Goal: Information Seeking & Learning: Find specific page/section

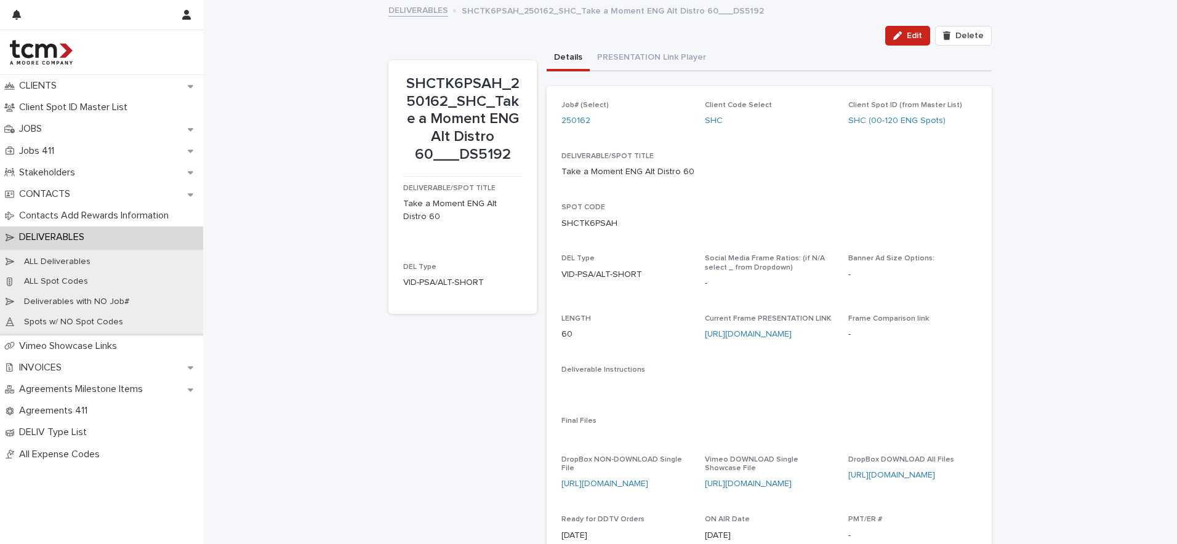
scroll to position [94, 0]
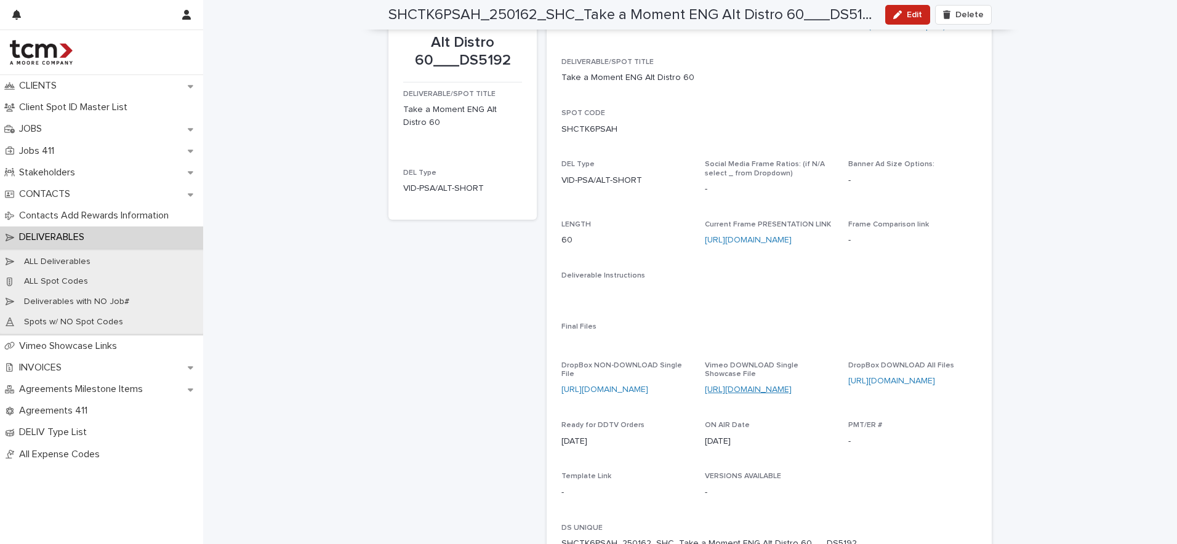
click at [732, 385] on link "https://vimeo.com/showcase/11512925/video/1112096531" at bounding box center [748, 389] width 87 height 9
click at [872, 377] on link "https://www.dropbox.com/scl/fo/kdfumdoks3tc53gli00tl/AOxeIhXfQh0gSpbWL1ctHgQ?rl…" at bounding box center [891, 381] width 87 height 9
click at [638, 385] on link "https://www.dropbox.com/scl/fi/any51kx934kjiok1frpum/250162_SHC_Take-a-Moment-A…" at bounding box center [605, 389] width 87 height 9
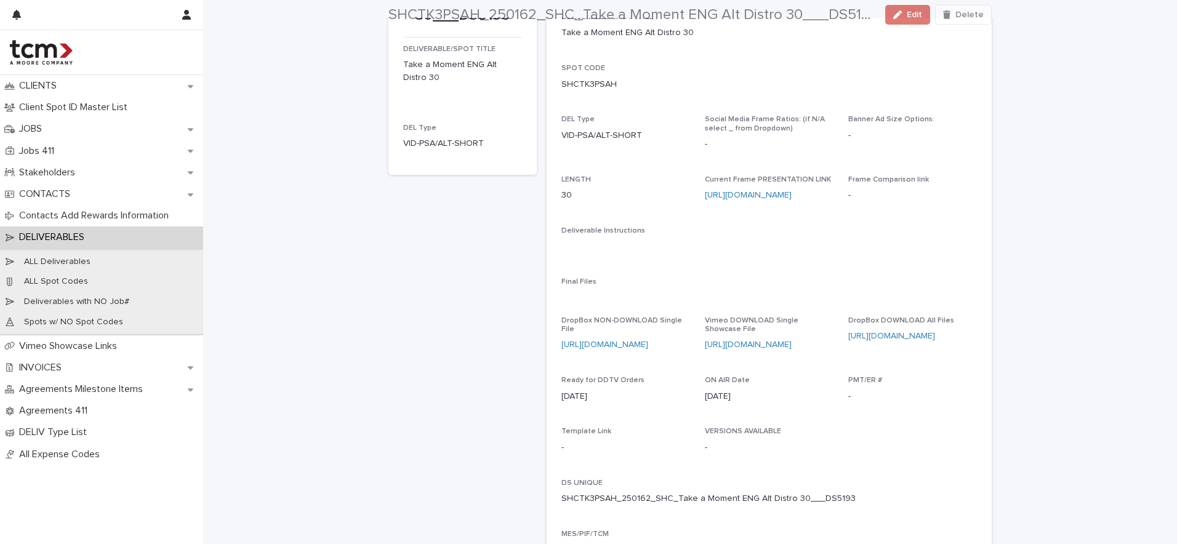
scroll to position [198, 0]
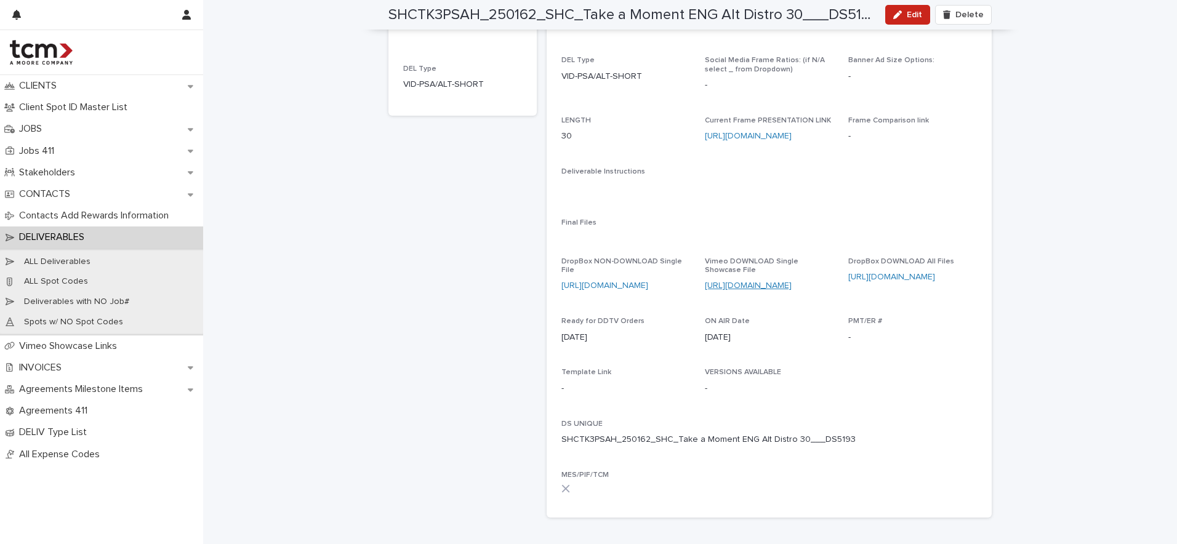
click at [776, 286] on link "https://vimeo.com/showcase/11512925/video/1112096487" at bounding box center [748, 285] width 87 height 9
click at [908, 278] on link "https://www.dropbox.com/scl/fo/ri1xgnhjvwibqw9wusqcj/AM7r5R6wH6bBxZLkCGG7eZM?rl…" at bounding box center [891, 277] width 87 height 9
click at [603, 281] on link "https://www.dropbox.com/scl/fi/6zy1h1heugd7yr3wt7jnw/250162_SHC_Take-a-Moment-A…" at bounding box center [605, 285] width 87 height 9
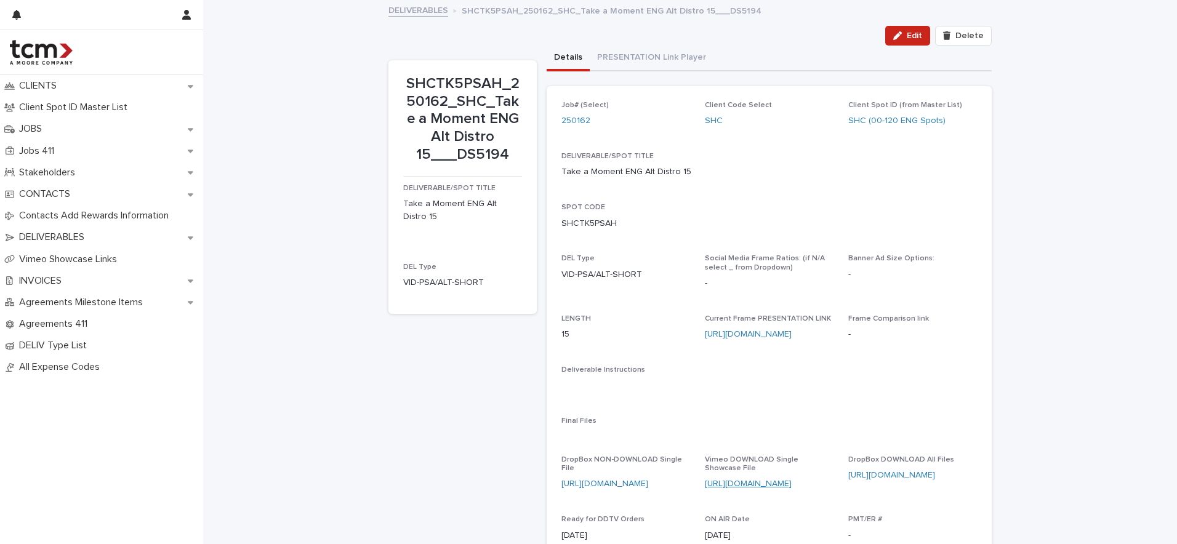
click at [778, 482] on link "https://vimeo.com/showcase/11512925/video/1112096459" at bounding box center [748, 484] width 87 height 9
click at [876, 476] on link "https://www.dropbox.com/scl/fo/f4w0dhke75j8sxj1itl8e/AEFViWxV-L0T7NB539KtPCA?rl…" at bounding box center [891, 475] width 87 height 9
click at [648, 480] on link "https://www.dropbox.com/scl/fi/y89lxp97u5qvdp2cg0kzz/250162_SHC_Take-a-Moment-A…" at bounding box center [605, 484] width 87 height 9
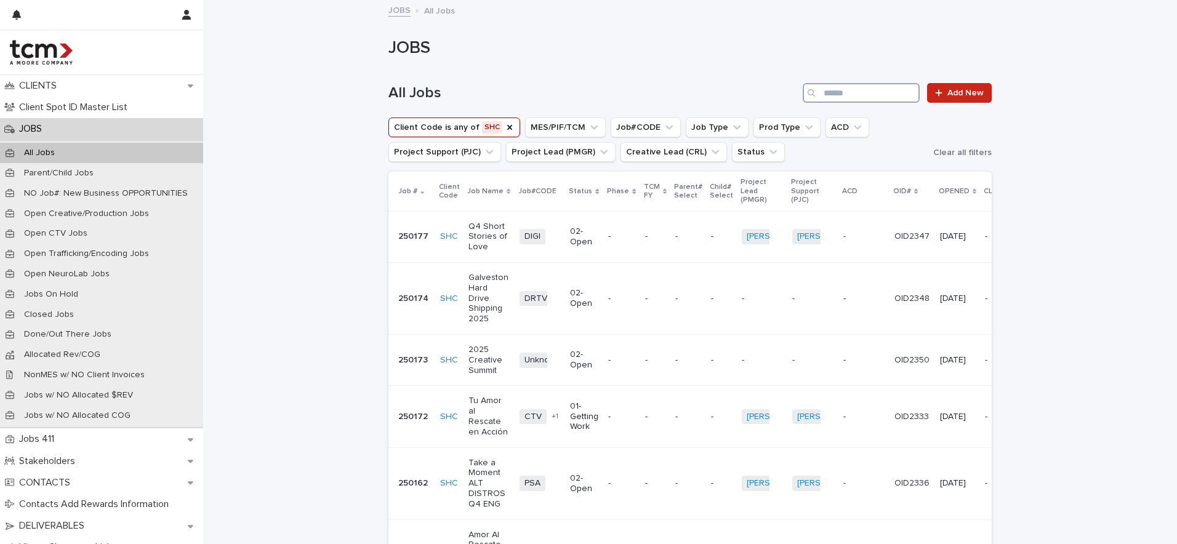
click at [904, 94] on input "Search" at bounding box center [861, 93] width 117 height 20
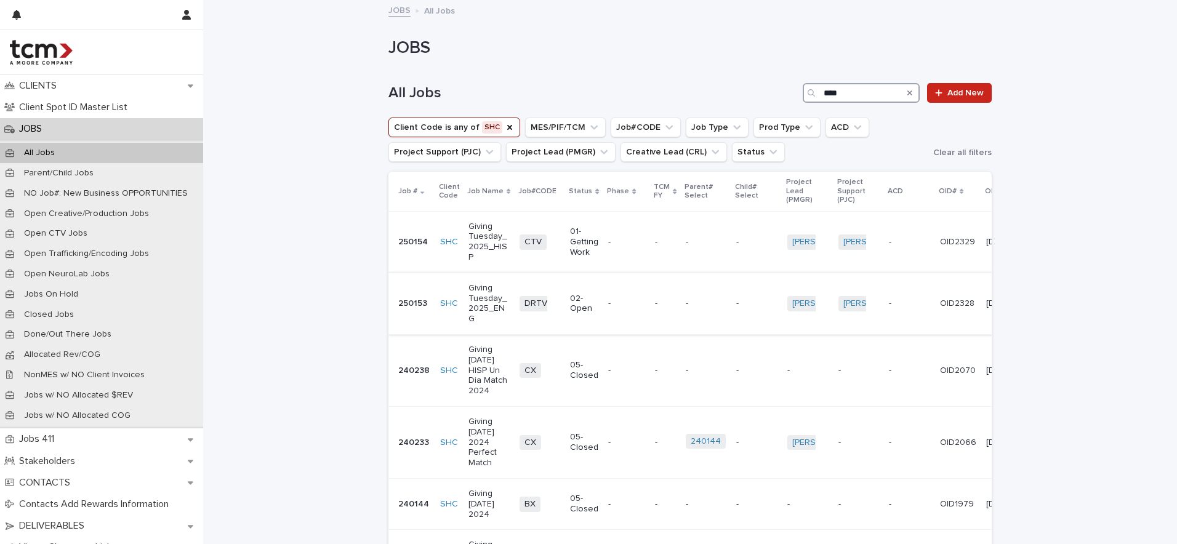
type input "****"
click at [469, 296] on p "Giving Tuesday_2025_ENG" at bounding box center [489, 303] width 41 height 41
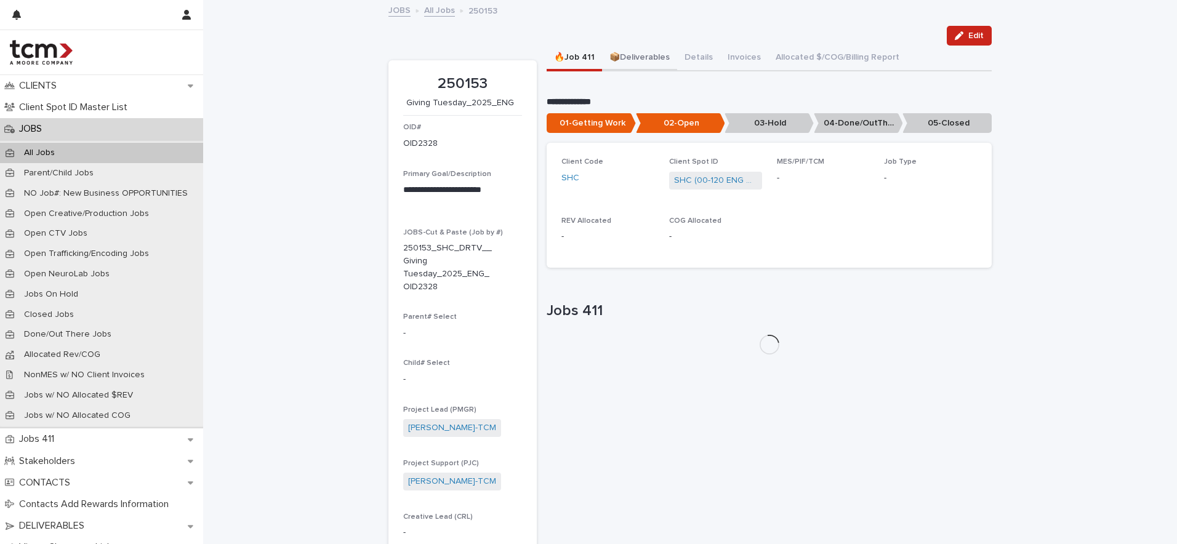
click at [647, 58] on button "📦Deliverables" at bounding box center [639, 59] width 75 height 26
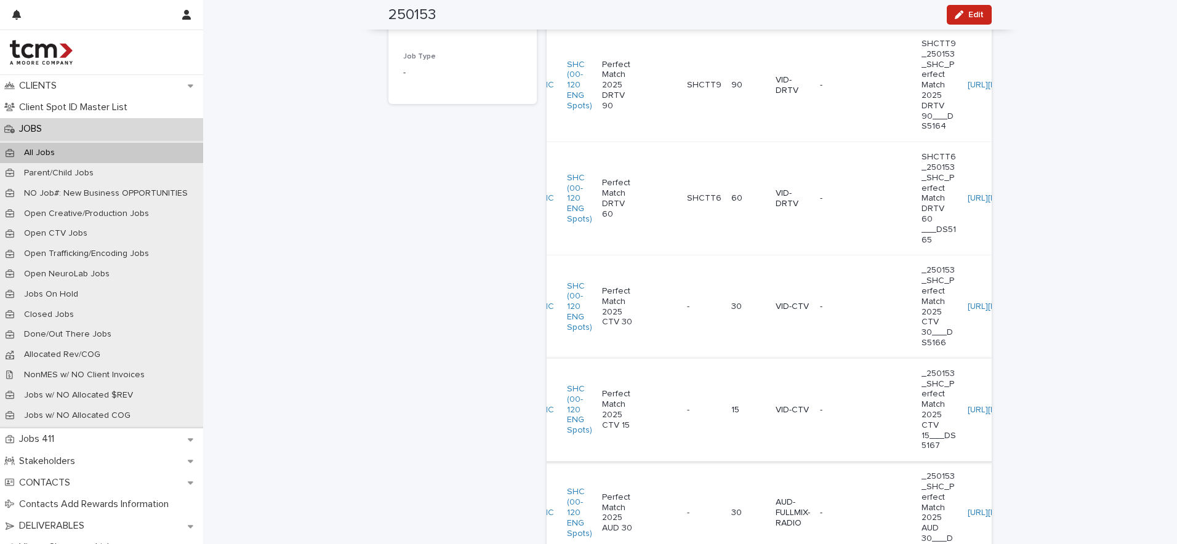
scroll to position [564, 0]
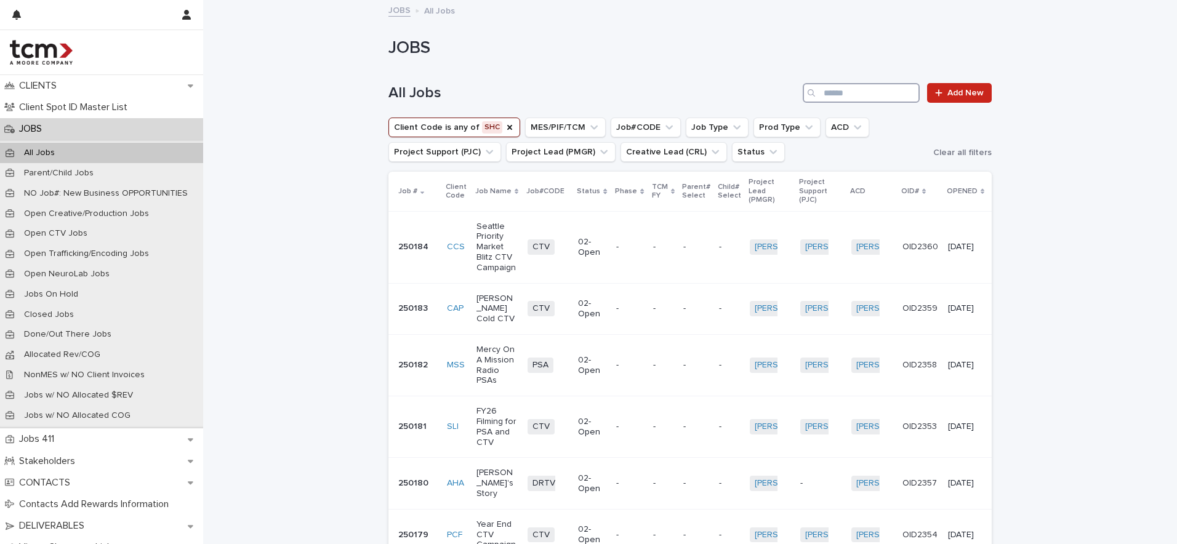
click at [915, 87] on input "Search" at bounding box center [861, 93] width 117 height 20
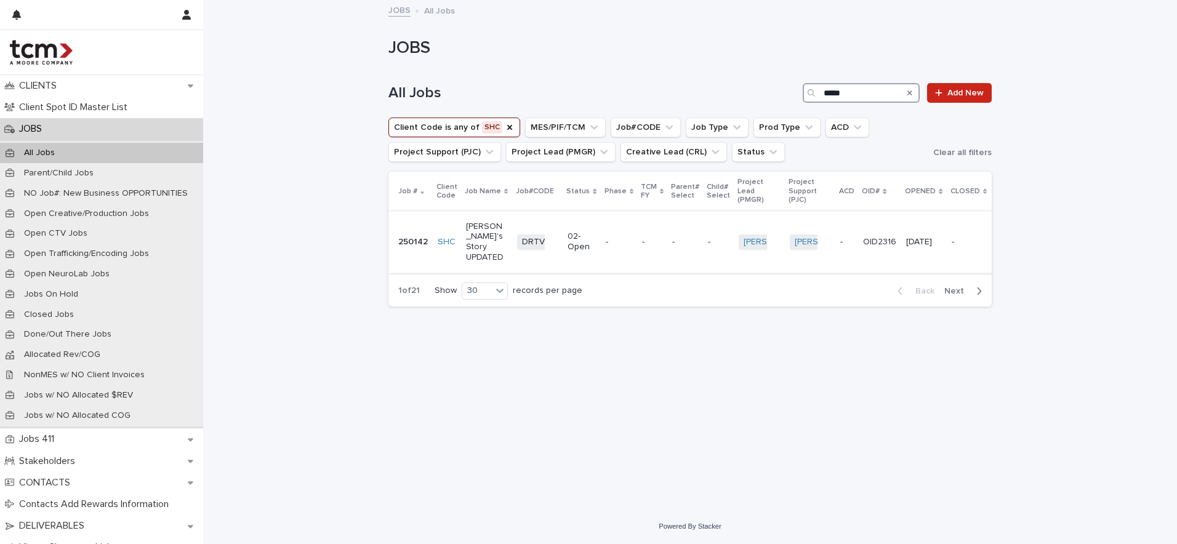
type input "*****"
click at [472, 241] on p "[PERSON_NAME]'s Story UPDATED" at bounding box center [486, 242] width 41 height 41
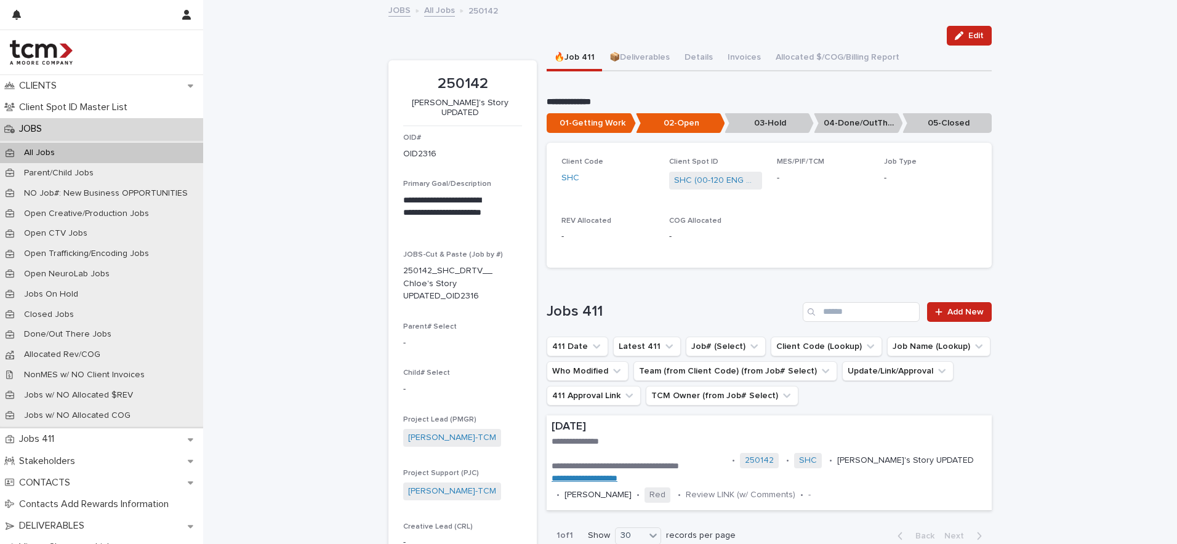
click at [640, 41] on div "Edit" at bounding box center [689, 36] width 603 height 20
click at [640, 55] on button "📦Deliverables" at bounding box center [639, 59] width 75 height 26
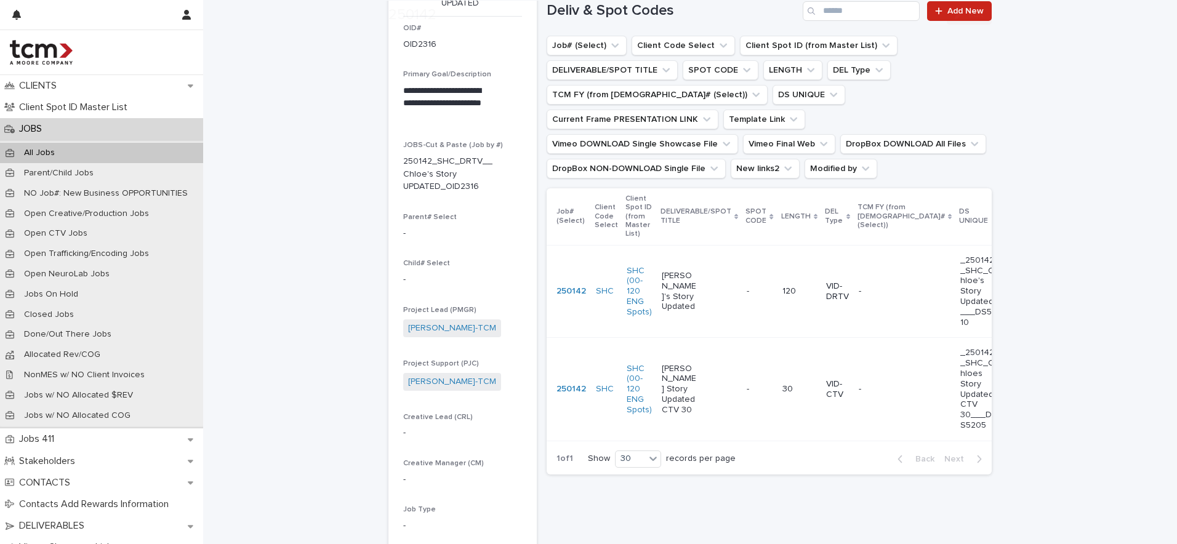
scroll to position [110, 0]
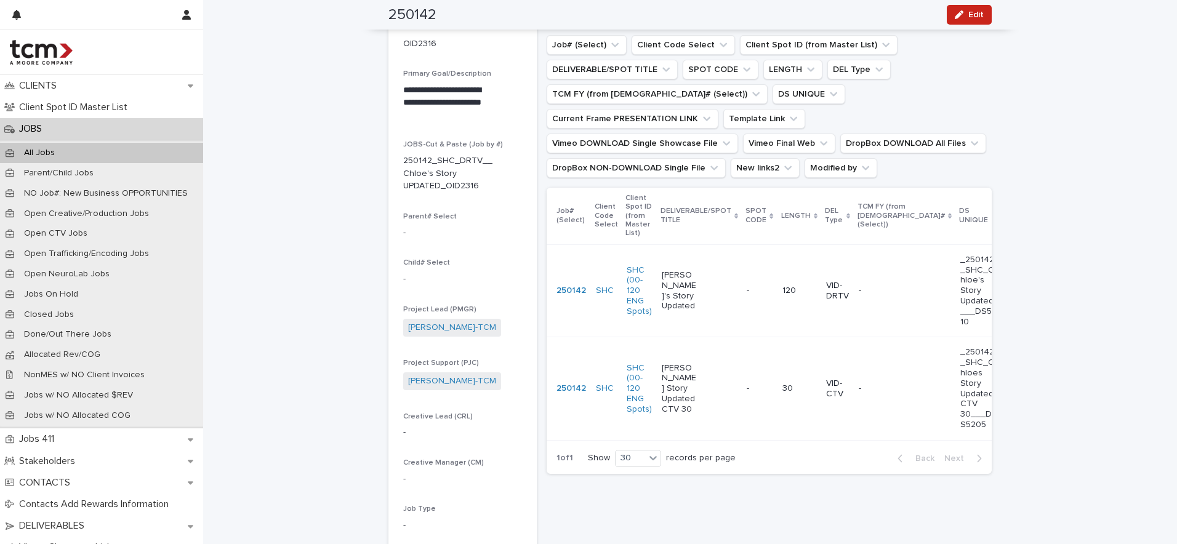
click at [1002, 280] on td "[URL][DOMAIN_NAME]" at bounding box center [1037, 290] width 70 height 93
